Goal: Obtain resource: Download file/media

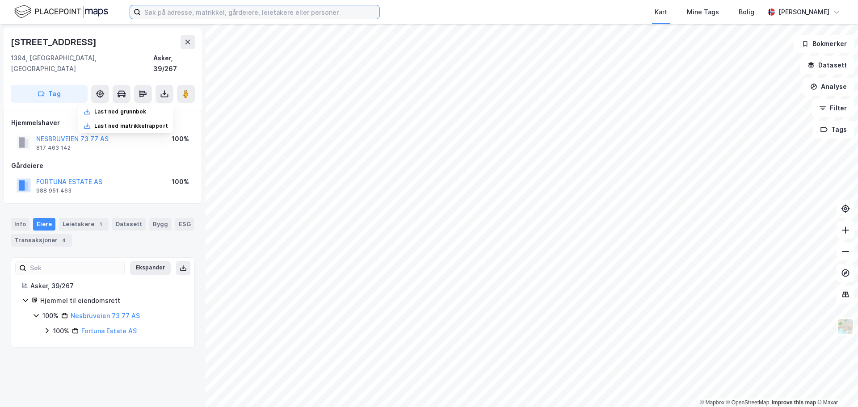
click at [208, 9] on input at bounding box center [260, 11] width 239 height 13
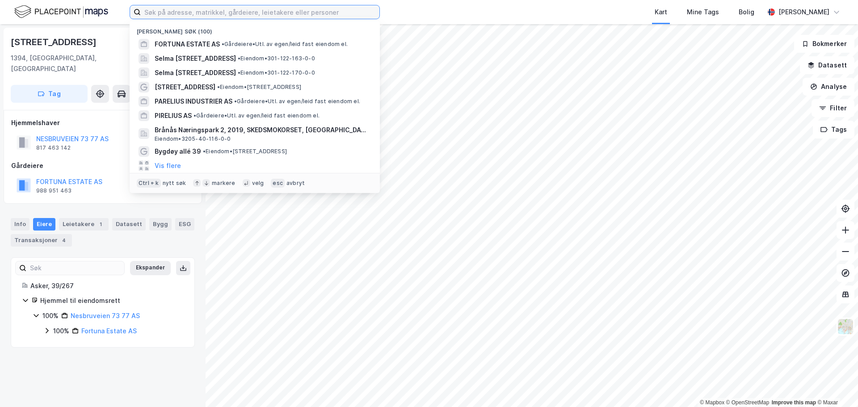
paste input "[DEMOGRAPHIC_DATA][PERSON_NAME] veg 7"
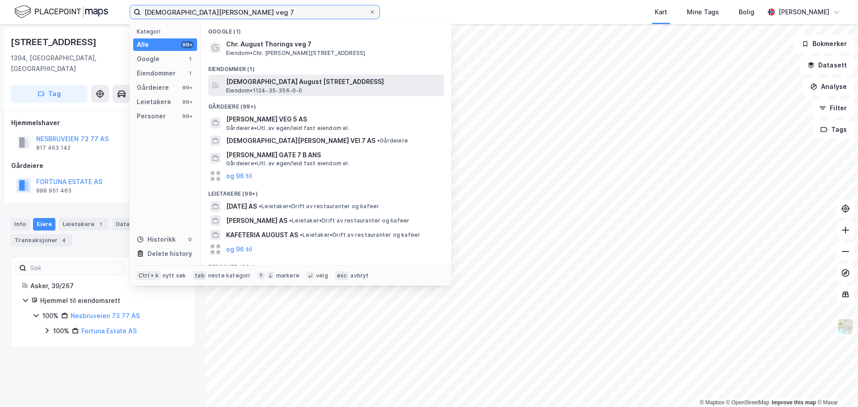
type input "[DEMOGRAPHIC_DATA][PERSON_NAME] veg 7"
click at [241, 80] on span "[DEMOGRAPHIC_DATA] August [STREET_ADDRESS]" at bounding box center [333, 81] width 215 height 11
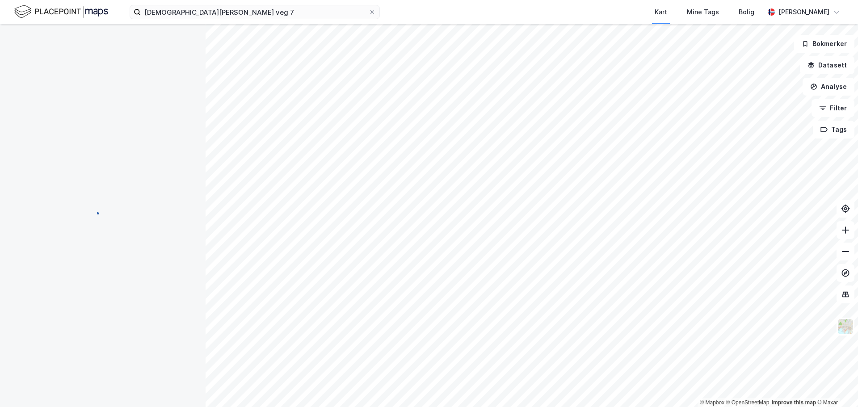
scroll to position [17, 0]
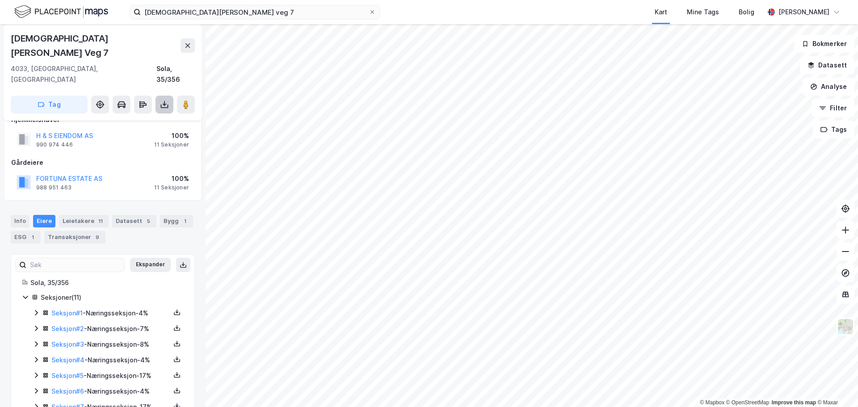
click at [167, 100] on icon at bounding box center [164, 104] width 9 height 9
click at [138, 119] on div "Last ned grunnbok" at bounding box center [120, 122] width 52 height 7
click at [73, 309] on link "Seksjon # 1" at bounding box center [66, 313] width 31 height 8
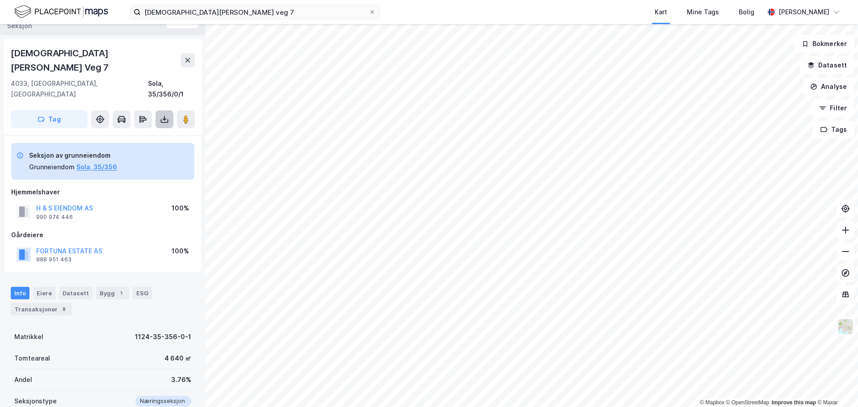
click at [171, 110] on button at bounding box center [165, 119] width 18 height 18
click at [152, 130] on div "Last ned grunnbok" at bounding box center [125, 137] width 95 height 14
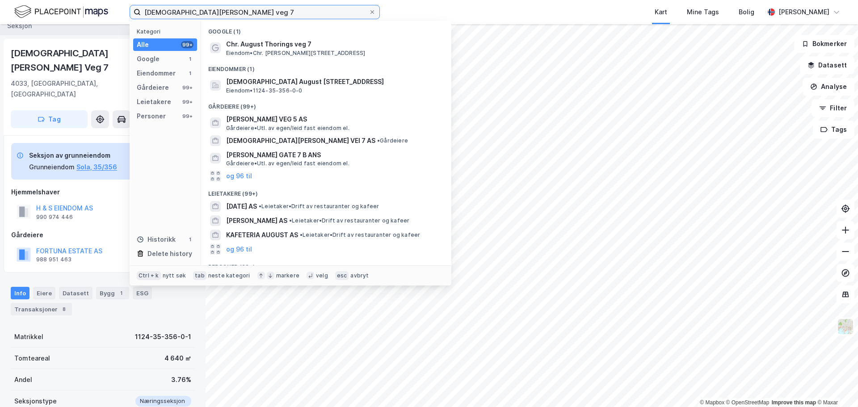
drag, startPoint x: 255, startPoint y: 11, endPoint x: -16, endPoint y: -10, distance: 271.7
click at [0, 0] on html "[PERSON_NAME] veg 7 Kategori Alle 99+ Google 1 Eiendommer 1 Gårdeiere 99+ Leiet…" at bounding box center [429, 203] width 858 height 407
